Goal: Check status: Verify the current state of an ongoing process or item

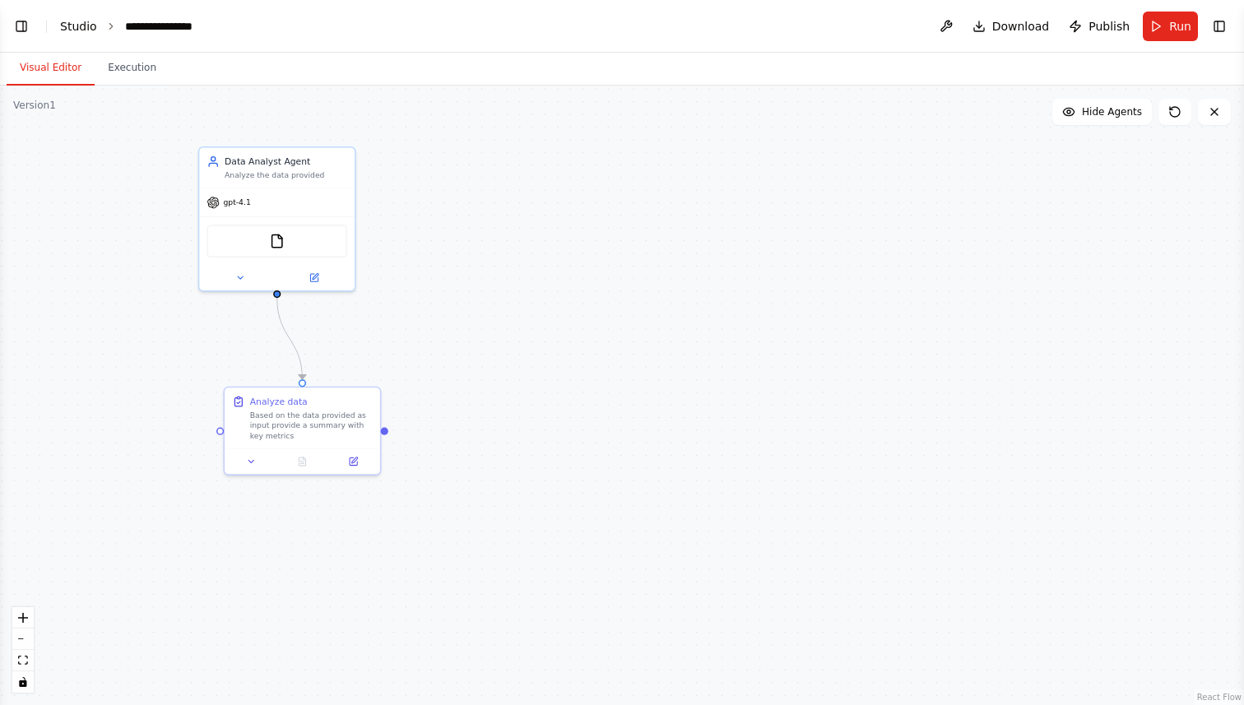
scroll to position [629, 0]
click at [75, 24] on link "Studio" at bounding box center [78, 26] width 37 height 13
click at [24, 26] on button "Toggle Left Sidebar" at bounding box center [21, 26] width 23 height 23
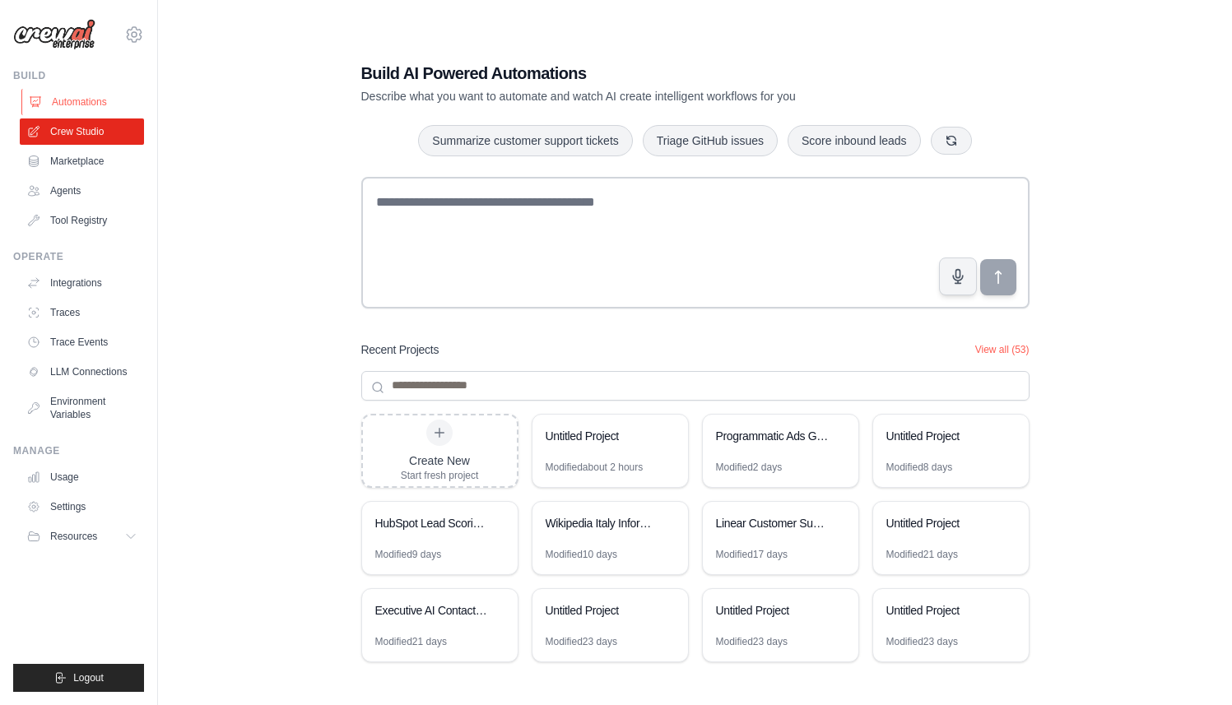
click at [81, 98] on link "Automations" at bounding box center [83, 102] width 124 height 26
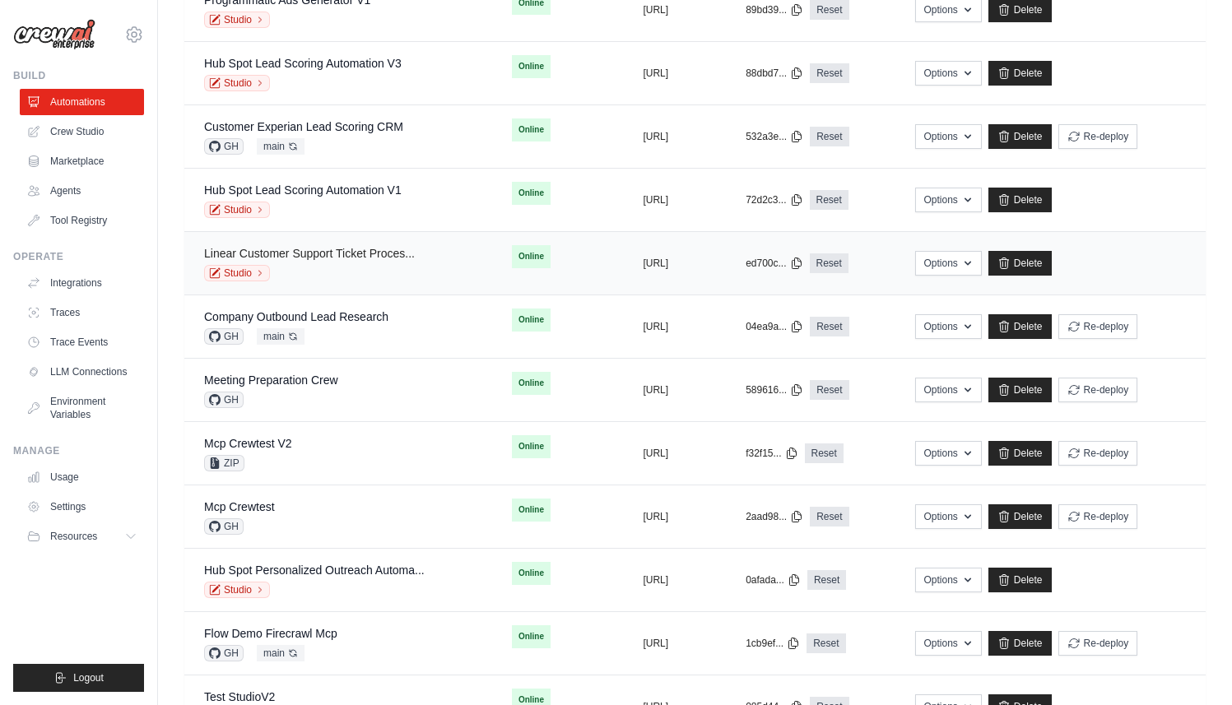
scroll to position [225, 0]
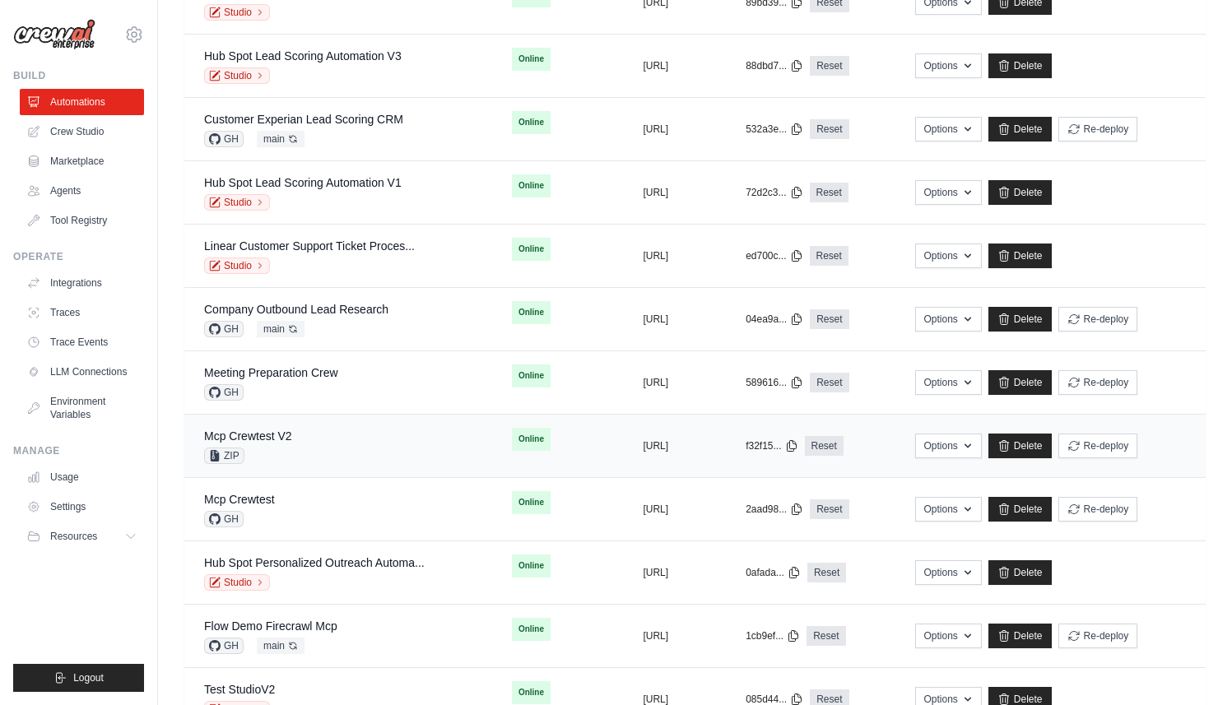
click at [262, 448] on div "ZIP" at bounding box center [248, 456] width 88 height 16
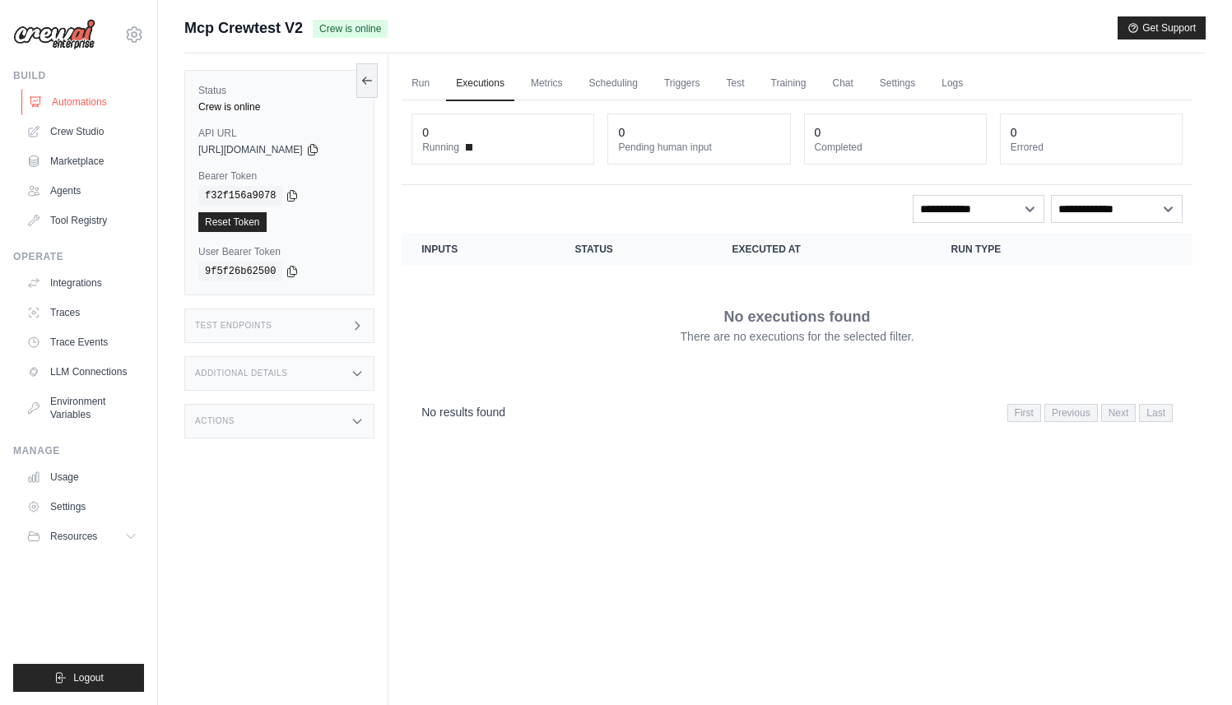
click at [90, 95] on link "Automations" at bounding box center [83, 102] width 124 height 26
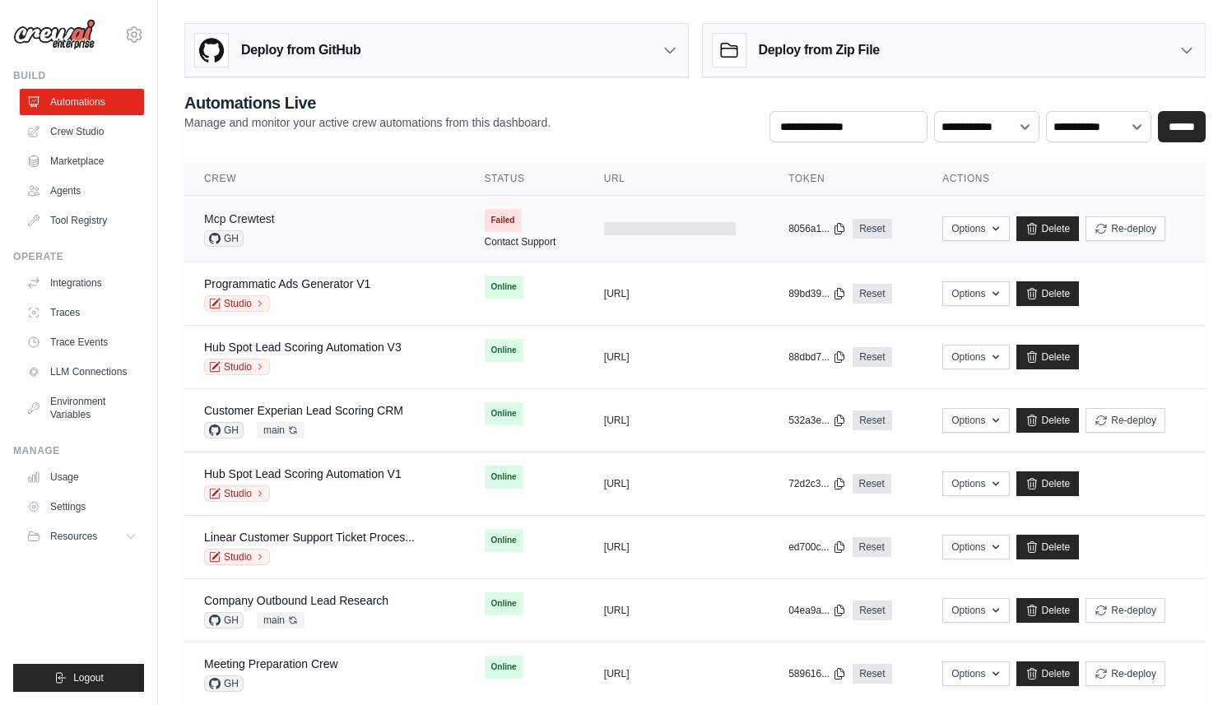
click at [272, 225] on link "Mcp Crewtest" at bounding box center [239, 218] width 71 height 13
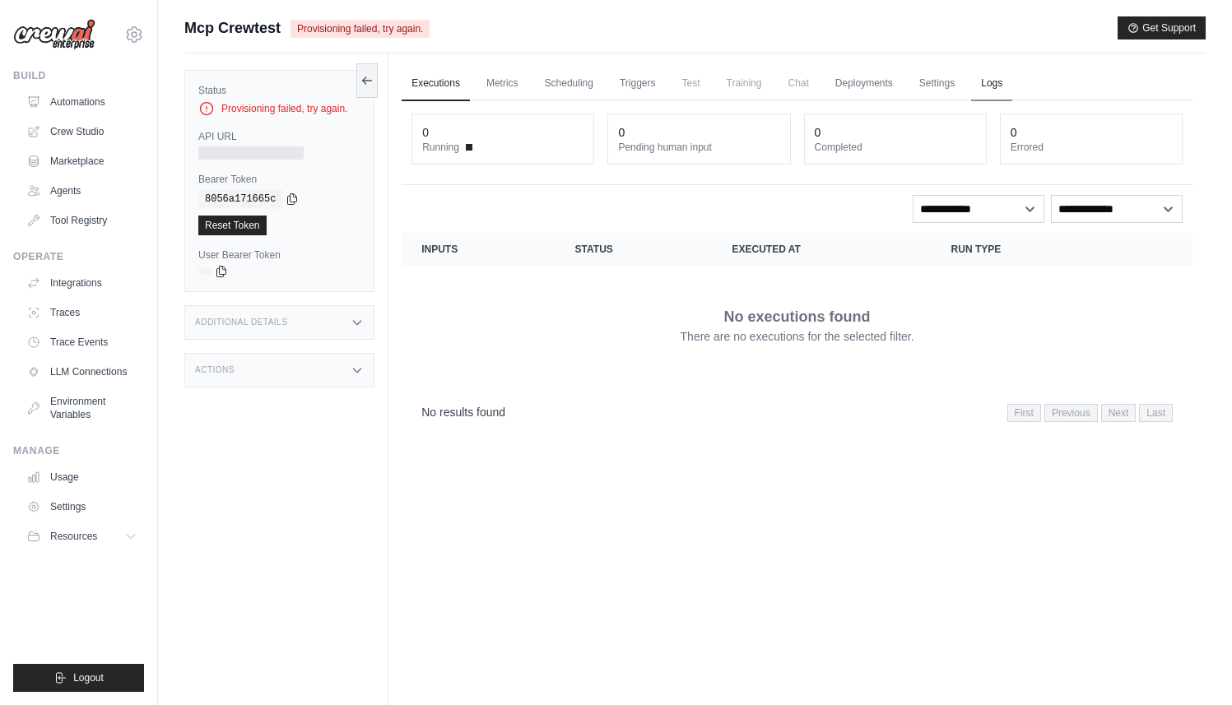
click at [983, 77] on link "Logs" at bounding box center [991, 84] width 41 height 35
